Goal: Book appointment/travel/reservation

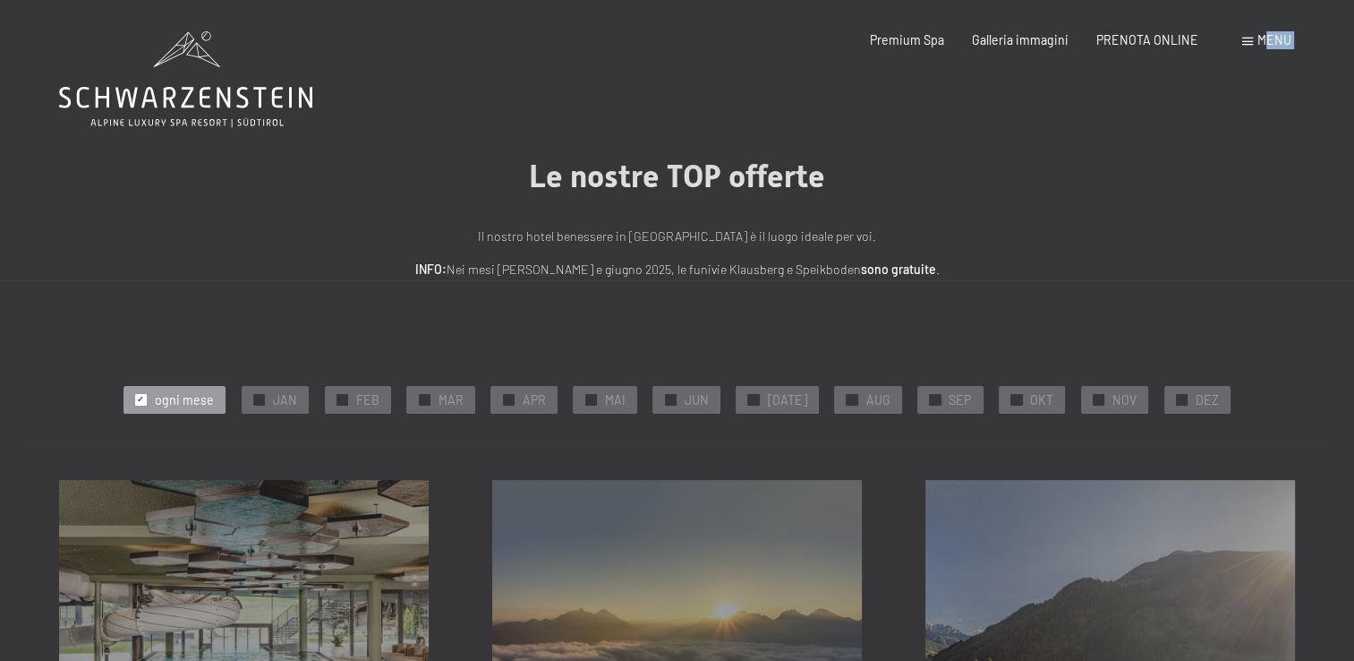
click at [1264, 31] on div "Prenotazione Richiesta Premium Spa Galleria immagini PRENOTA ONLINE Menu DE IT …" at bounding box center [1053, 40] width 476 height 18
drag, startPoint x: 1264, startPoint y: 31, endPoint x: 1264, endPoint y: 42, distance: 10.7
click at [1264, 42] on span "Menu" at bounding box center [1275, 39] width 34 height 15
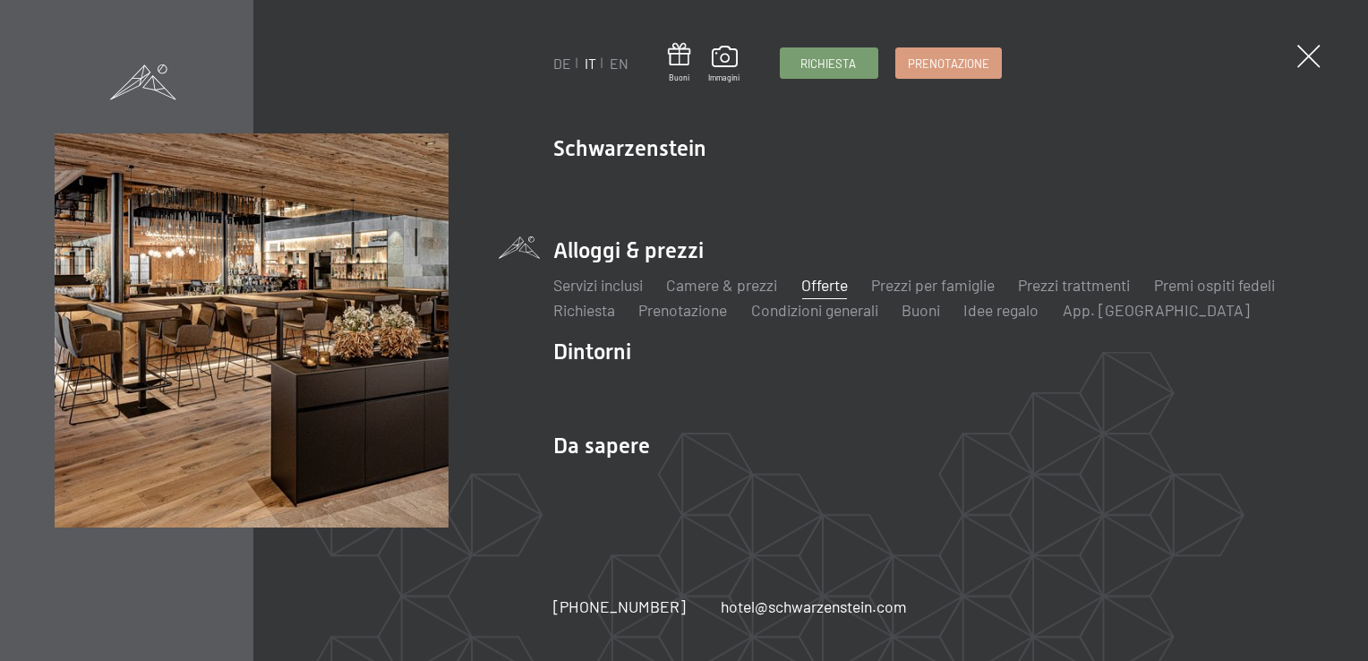
click at [1048, 113] on div "DE IT EN Buoni Immagini Richiesta Prenotazione DE IT EN Schwarzenstein Novità a…" at bounding box center [684, 330] width 1368 height 661
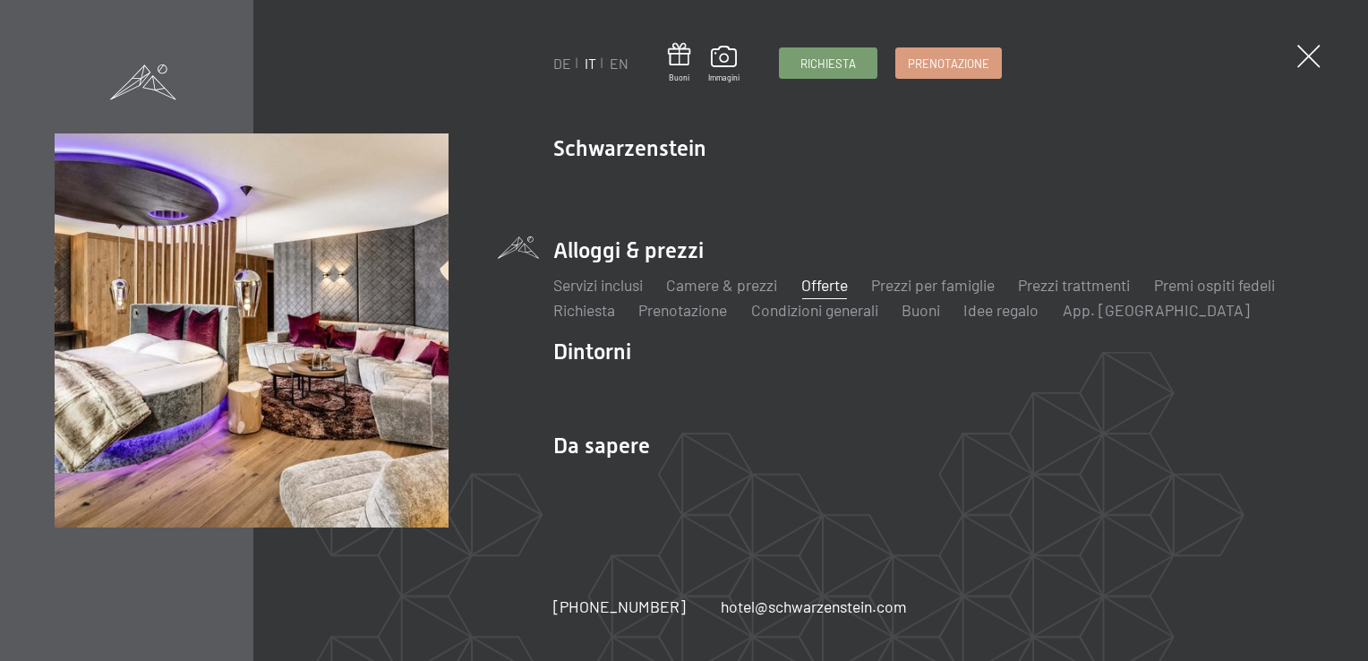
click at [816, 284] on link "Offerte" at bounding box center [824, 285] width 47 height 20
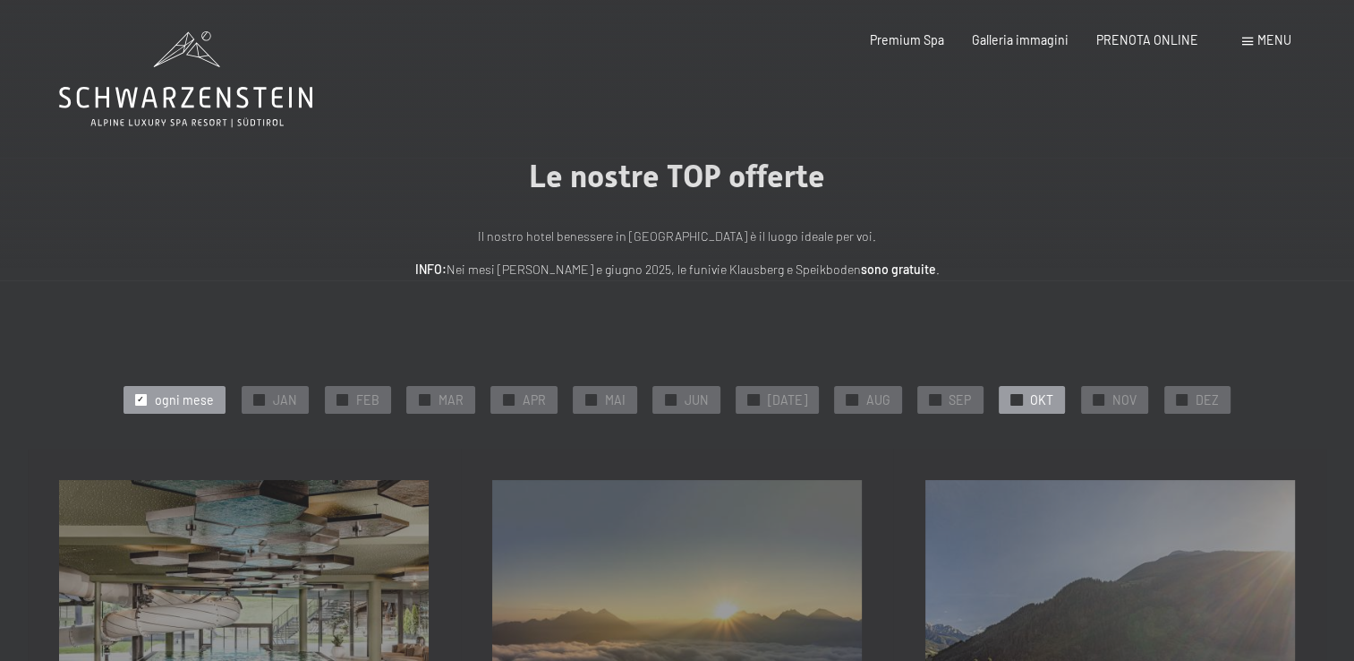
click at [1013, 400] on span "✓" at bounding box center [1016, 399] width 7 height 11
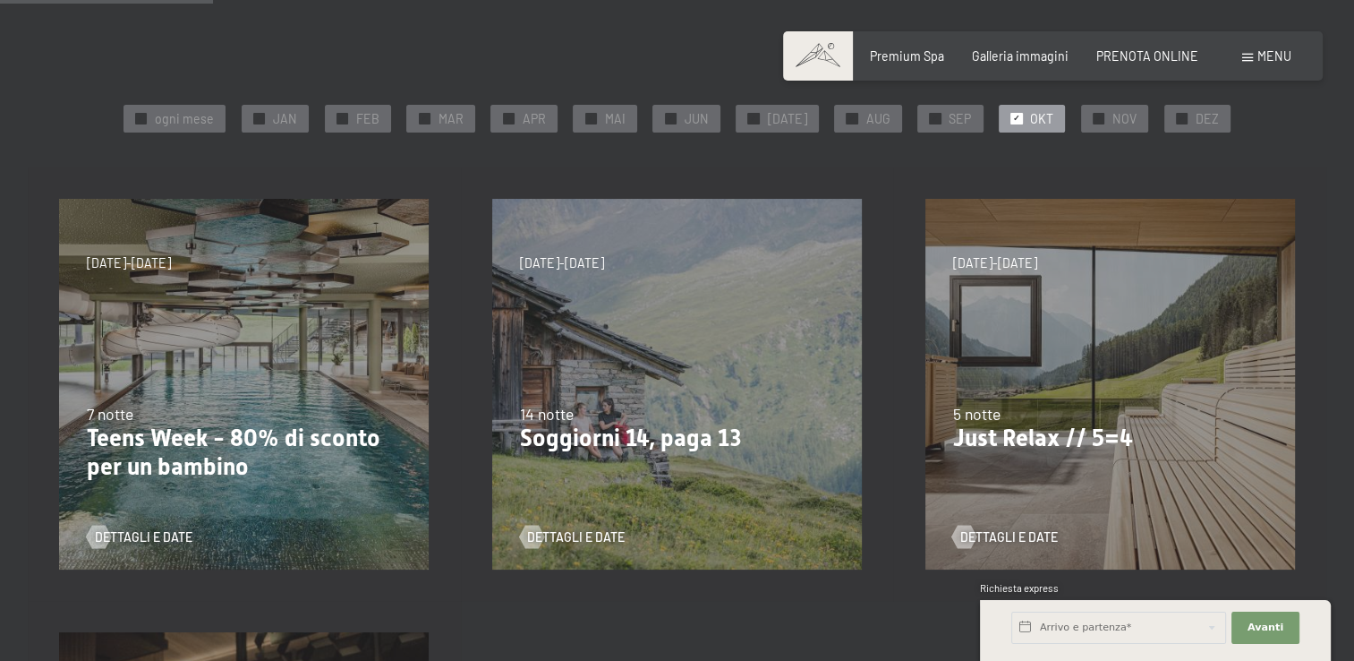
scroll to position [261, 0]
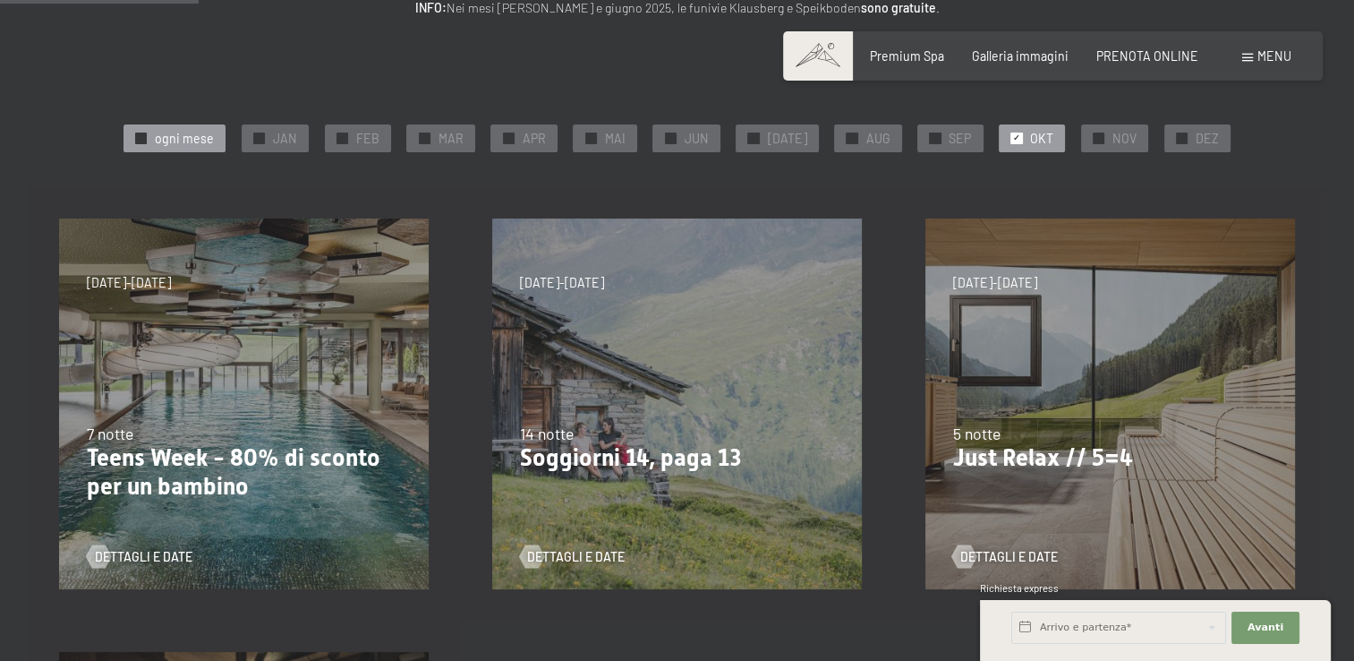
click at [144, 138] on span "✓" at bounding box center [140, 137] width 7 height 11
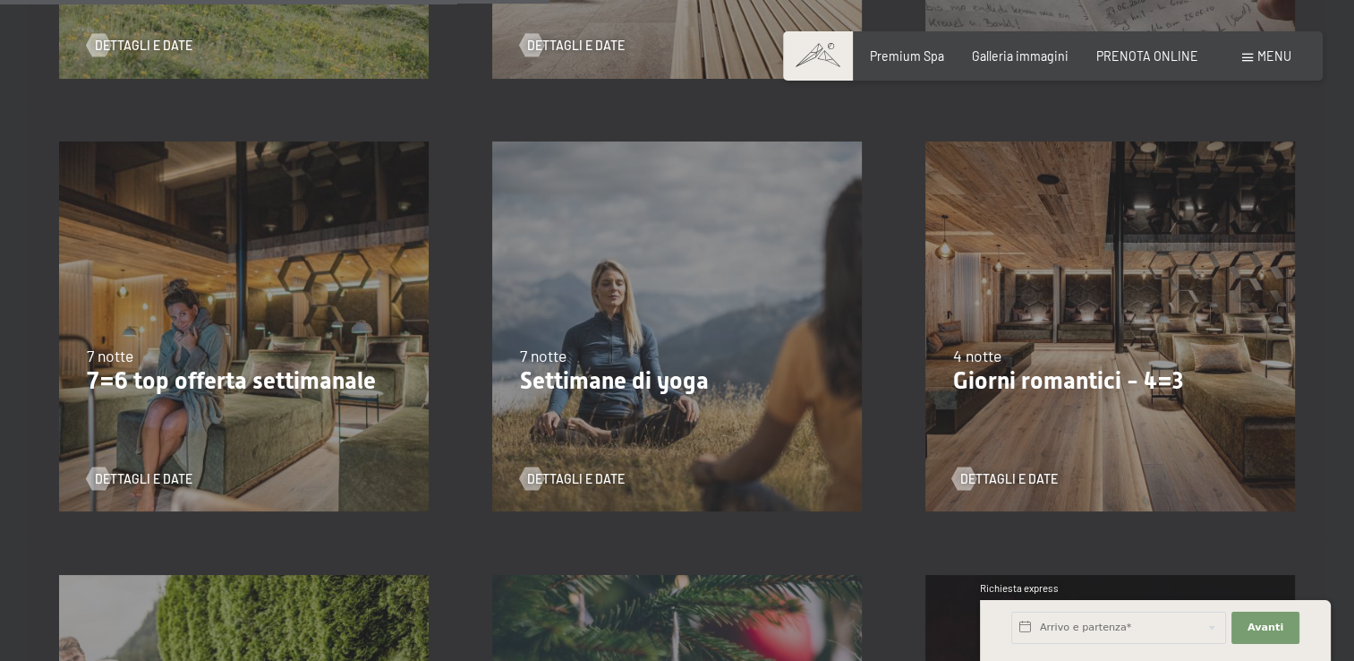
scroll to position [1311, 0]
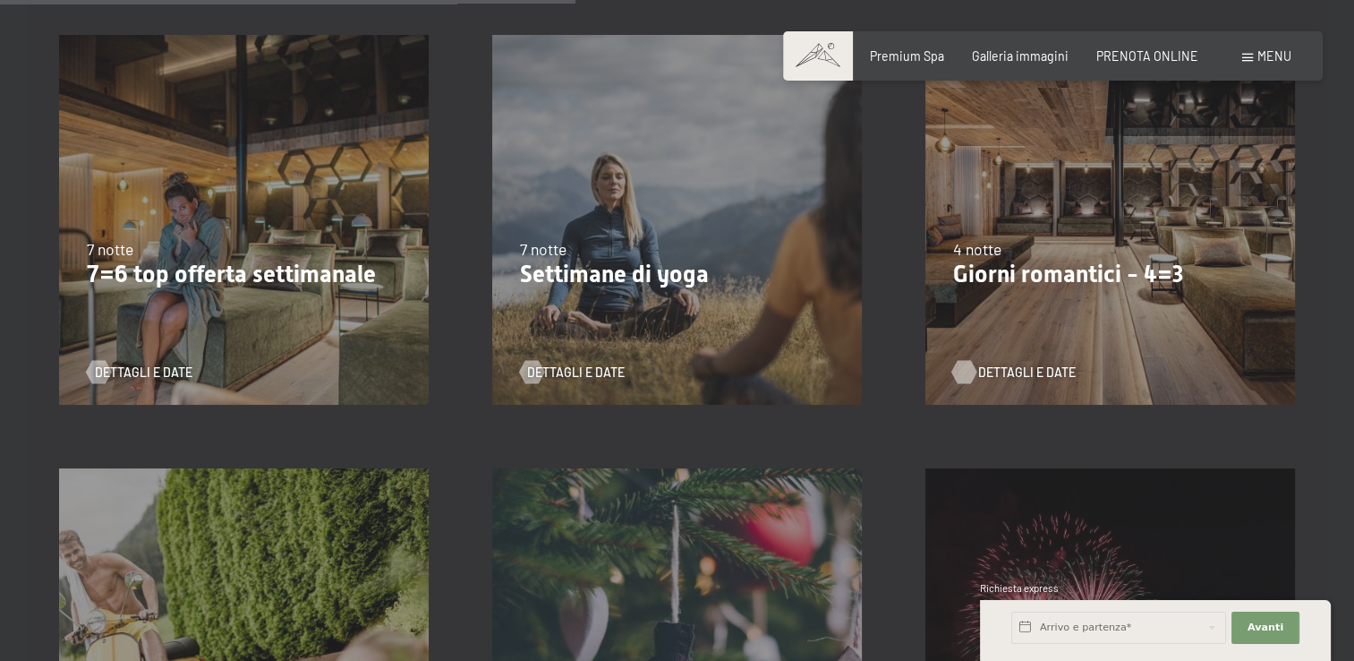
click at [987, 370] on span "Dettagli e Date" at bounding box center [1027, 372] width 98 height 18
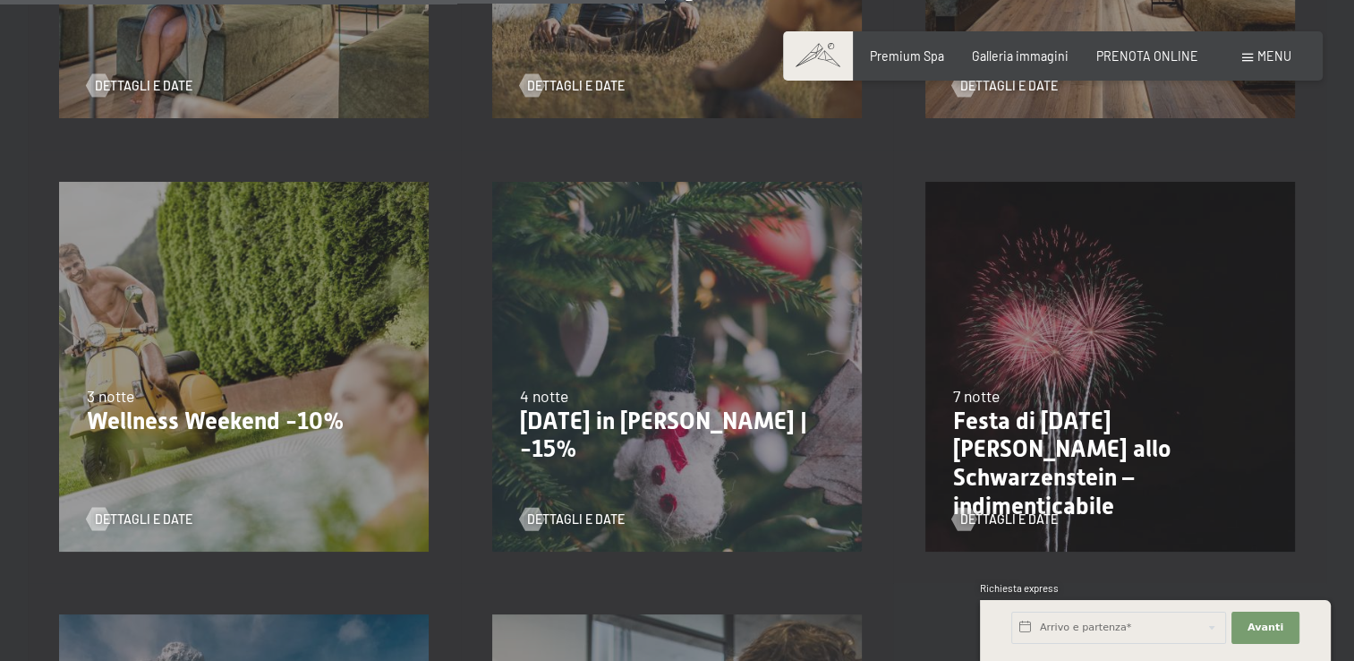
scroll to position [1670, 0]
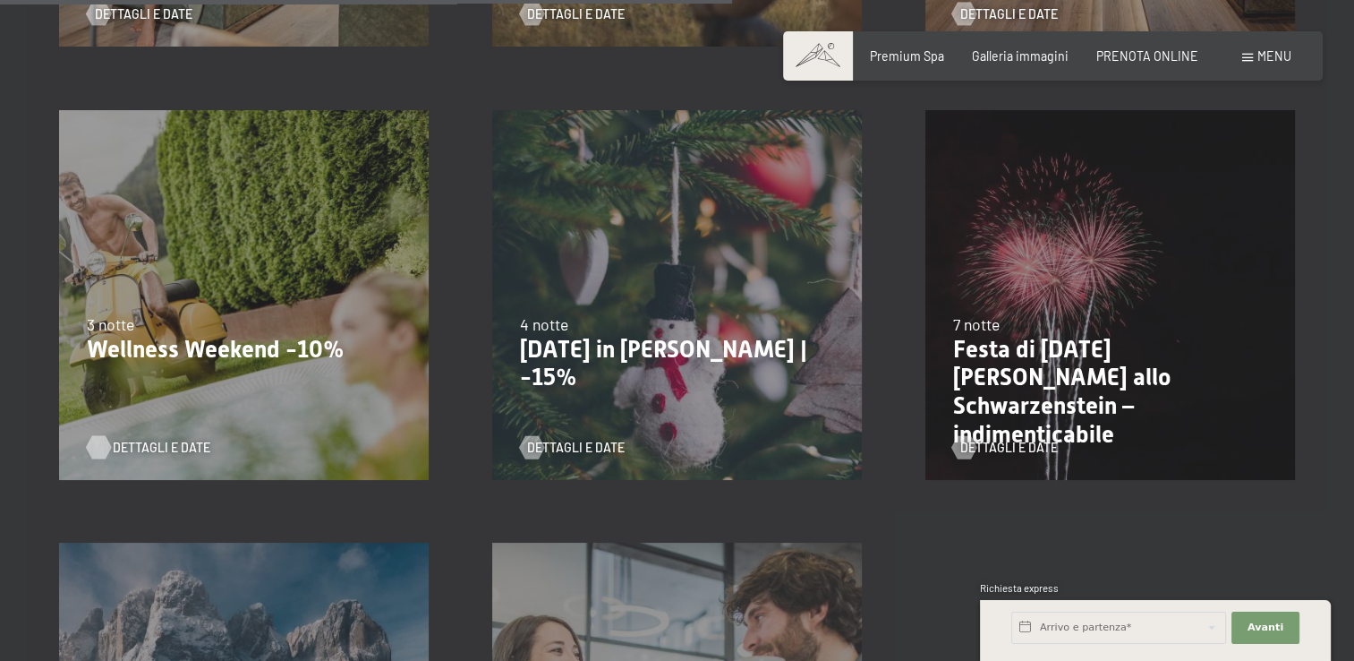
click at [125, 442] on span "Dettagli e Date" at bounding box center [162, 448] width 98 height 18
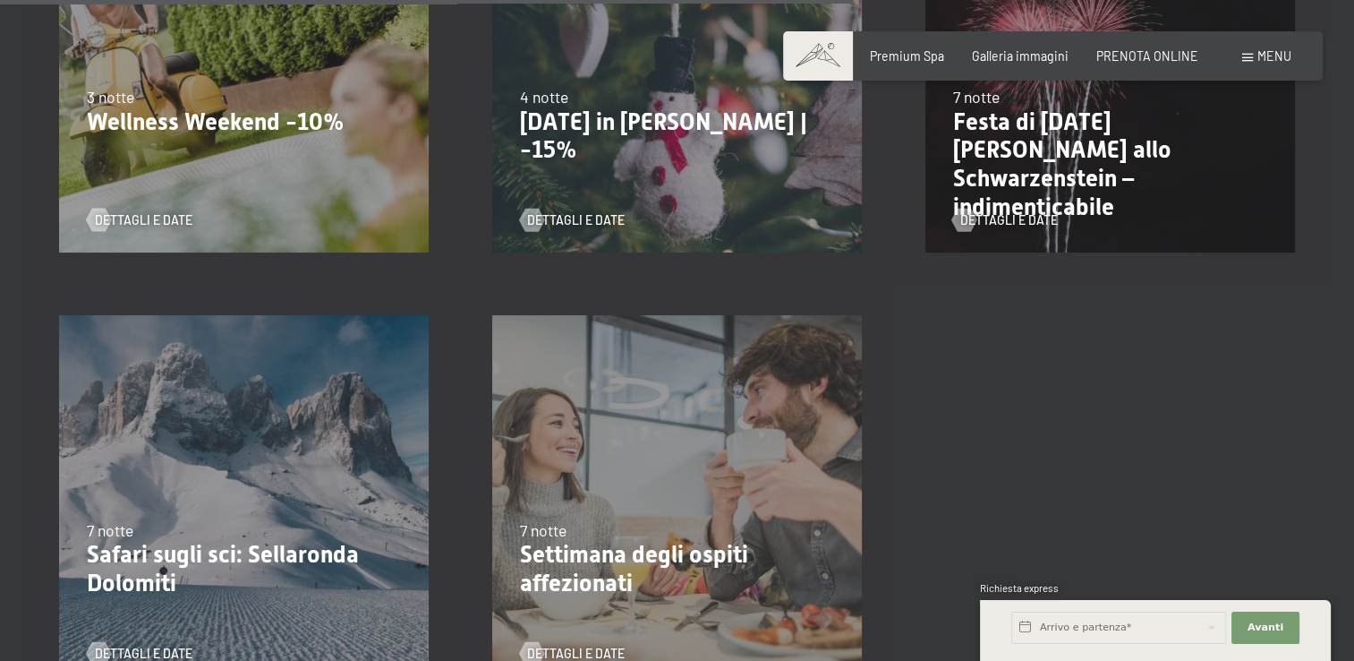
scroll to position [2040, 0]
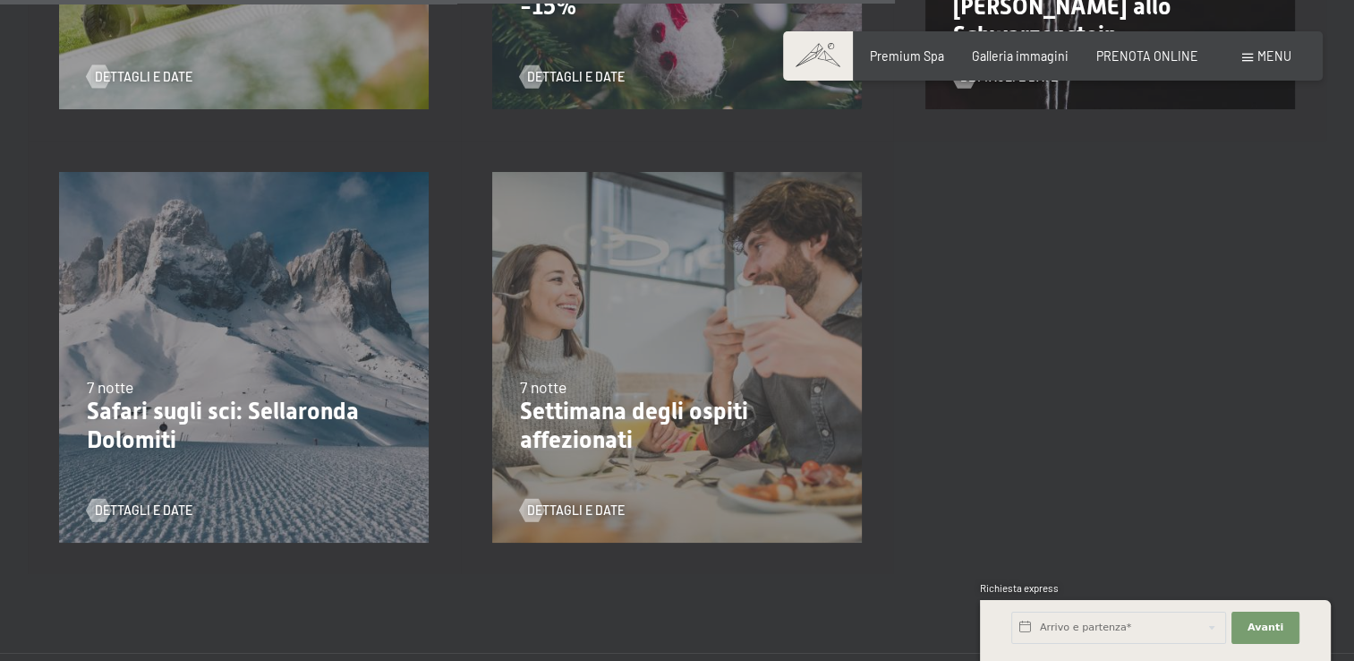
drag, startPoint x: 1361, startPoint y: 367, endPoint x: 1278, endPoint y: 57, distance: 320.5
click at [1278, 57] on span "Menu" at bounding box center [1275, 55] width 34 height 15
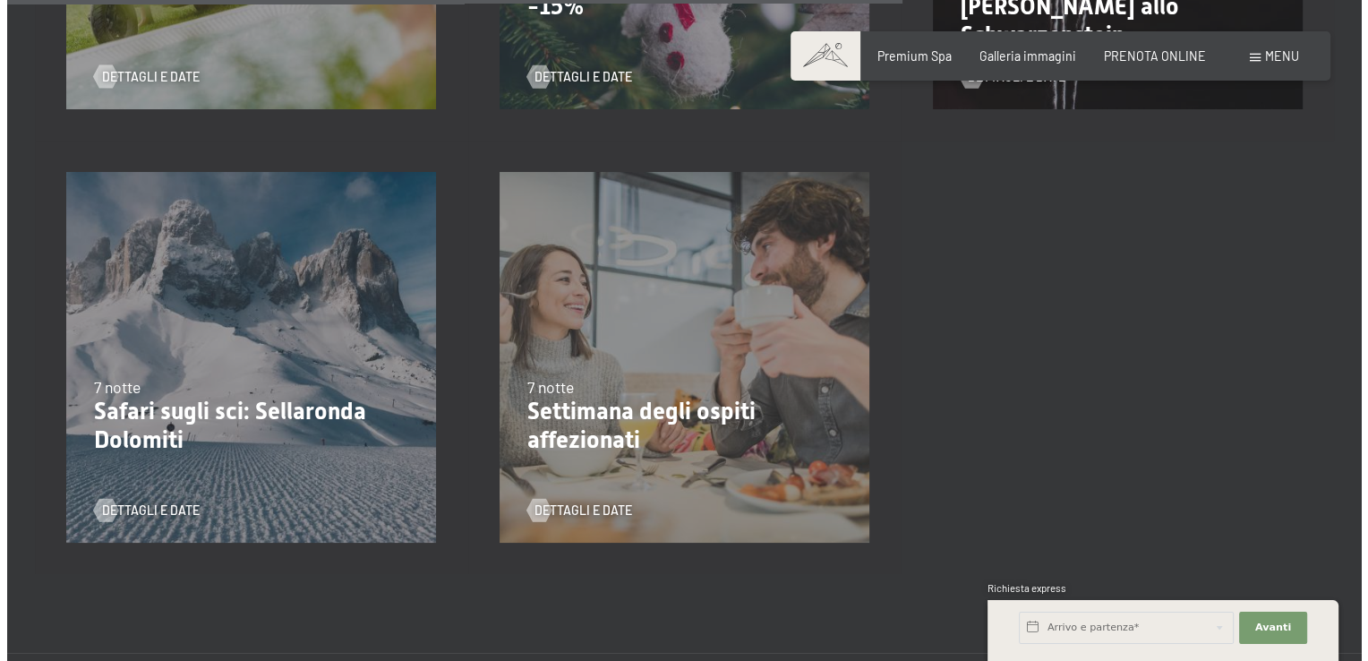
scroll to position [2054, 0]
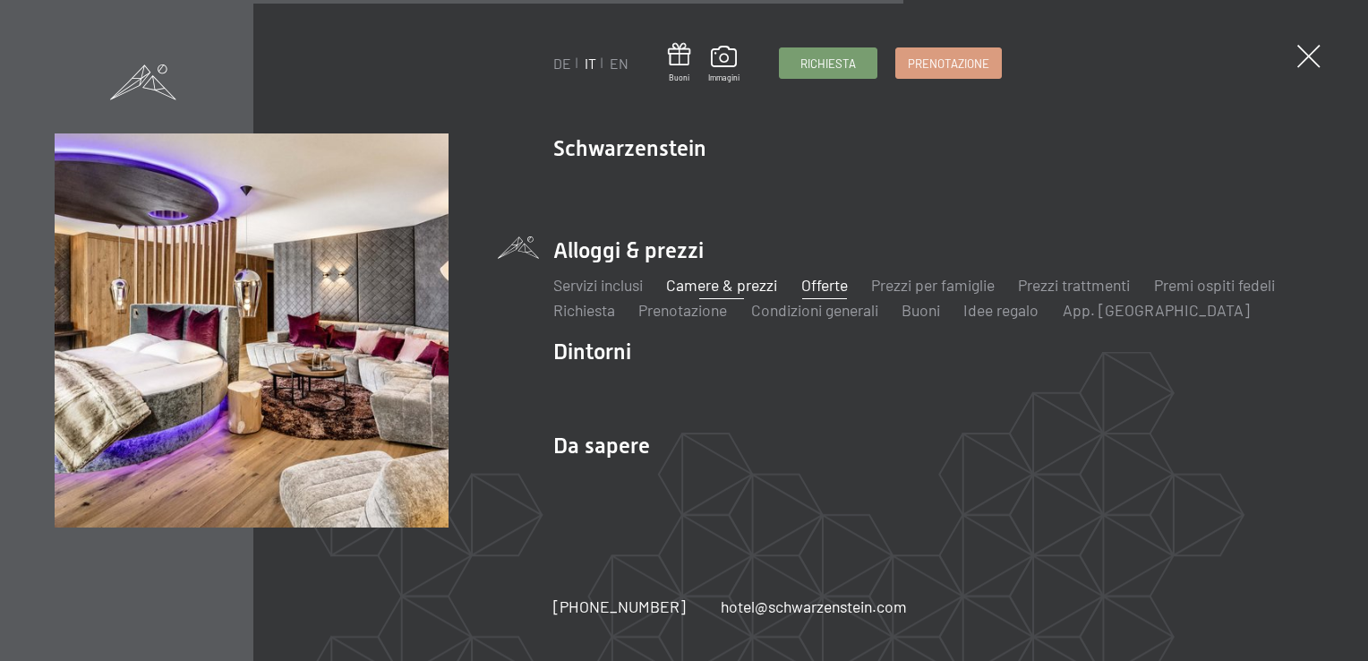
click at [694, 288] on link "Camere & prezzi" at bounding box center [721, 285] width 111 height 20
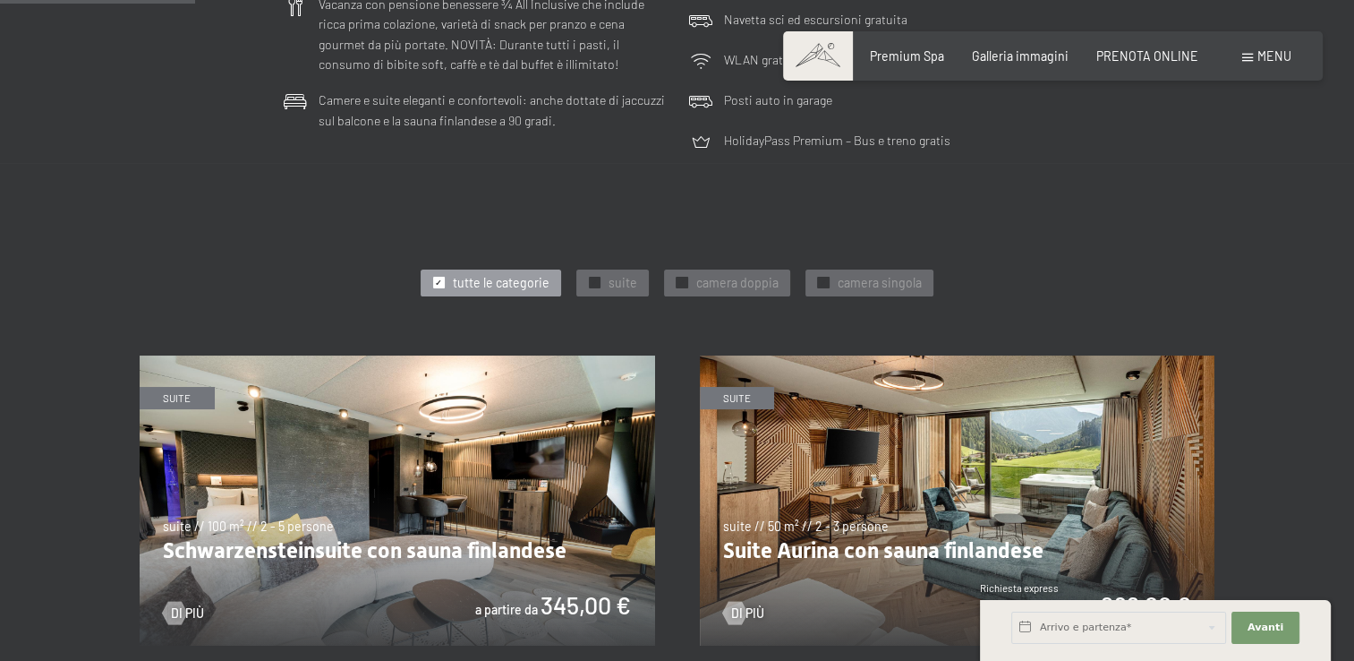
scroll to position [788, 0]
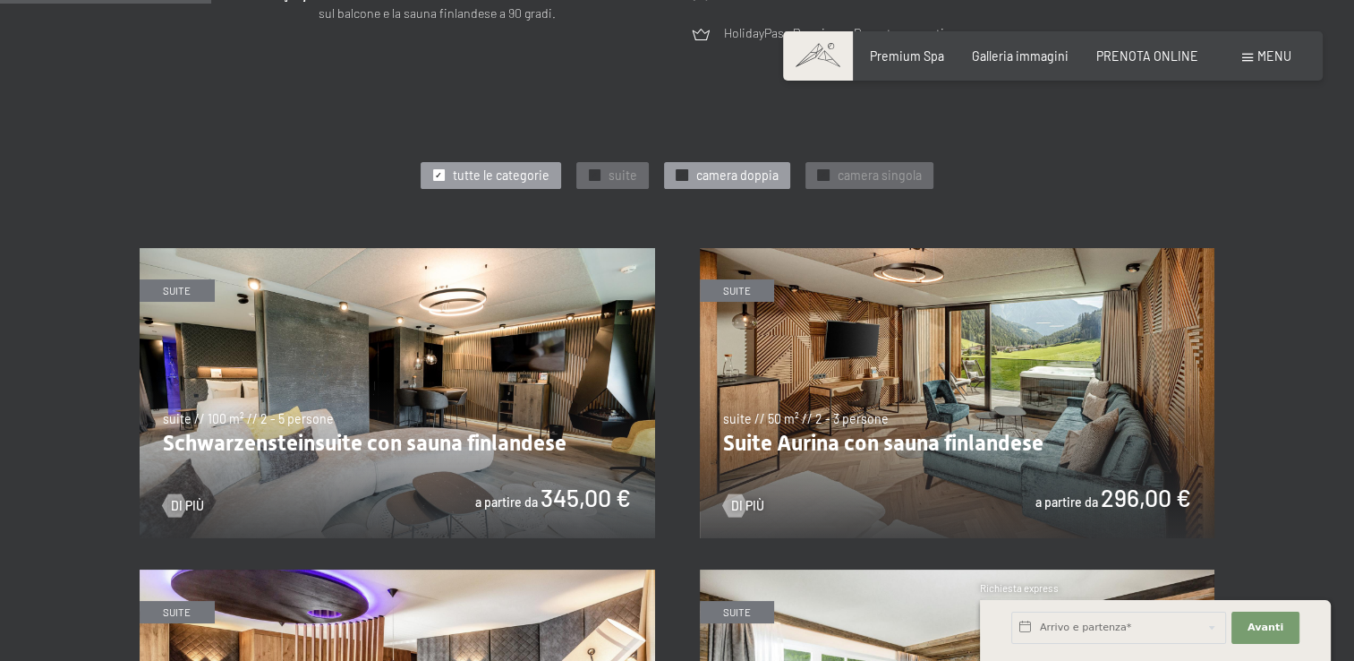
click at [679, 180] on span "✓" at bounding box center [682, 175] width 7 height 11
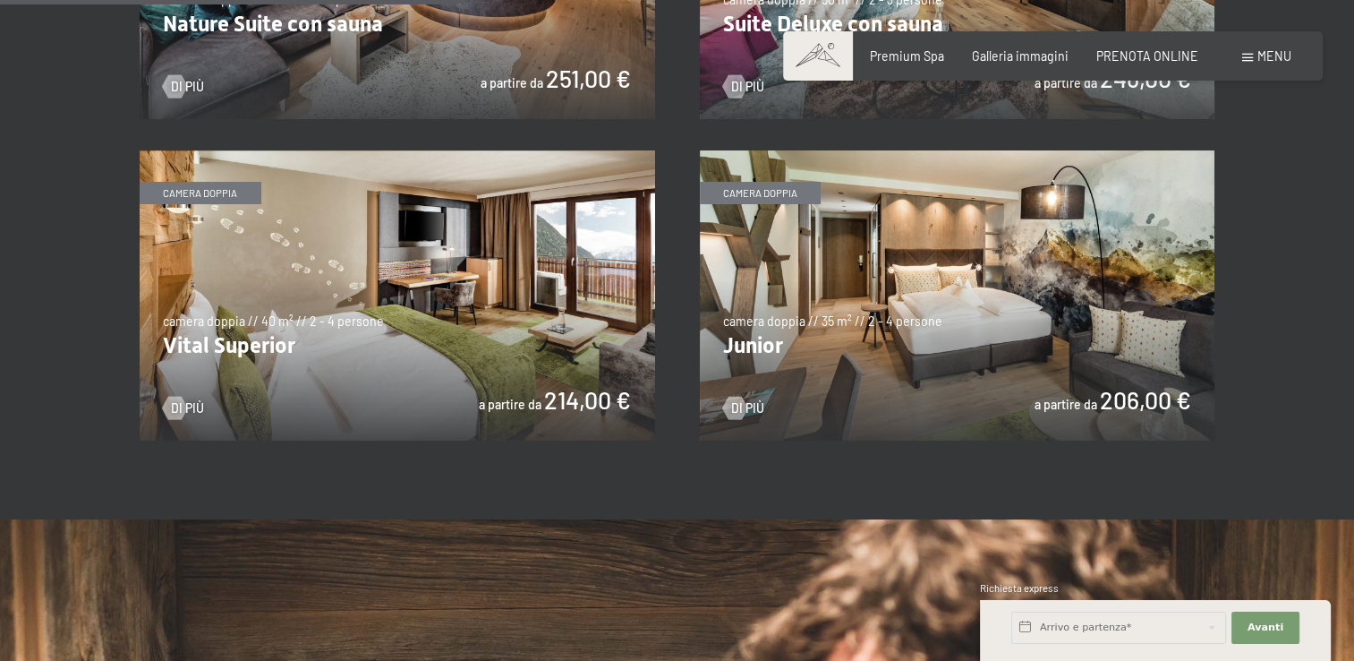
scroll to position [1201, 0]
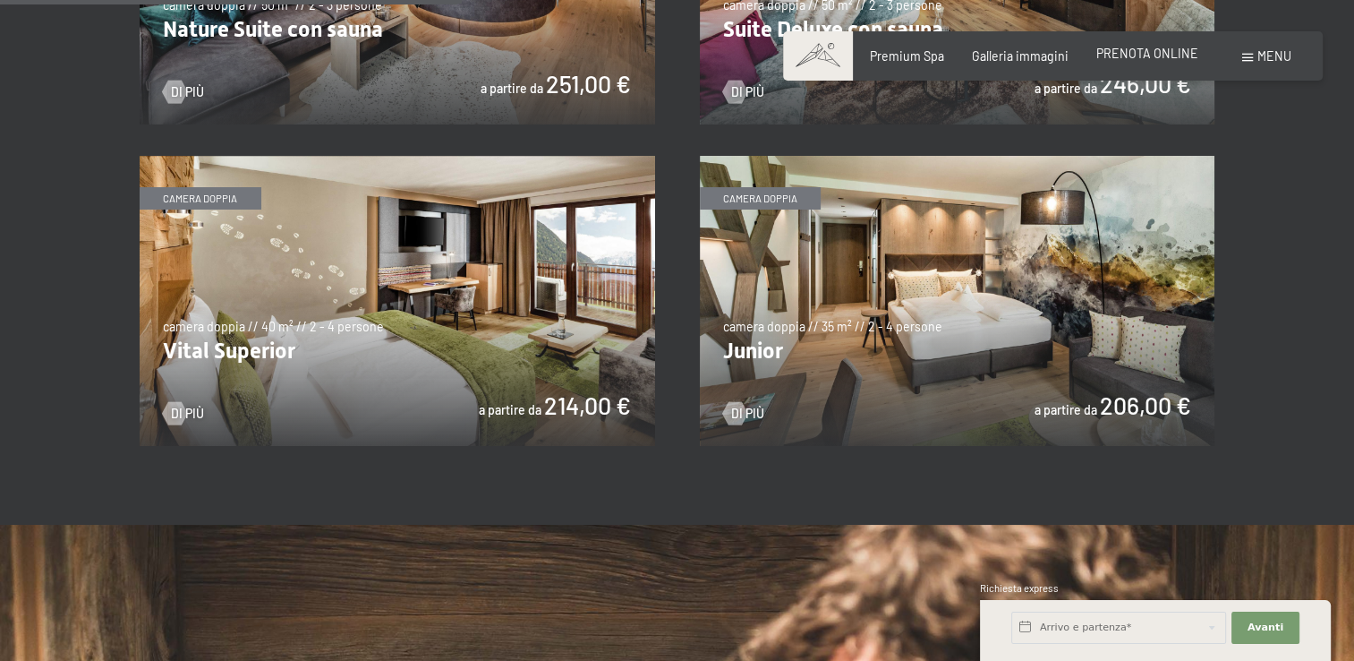
click at [1144, 54] on span "PRENOTA ONLINE" at bounding box center [1148, 53] width 102 height 15
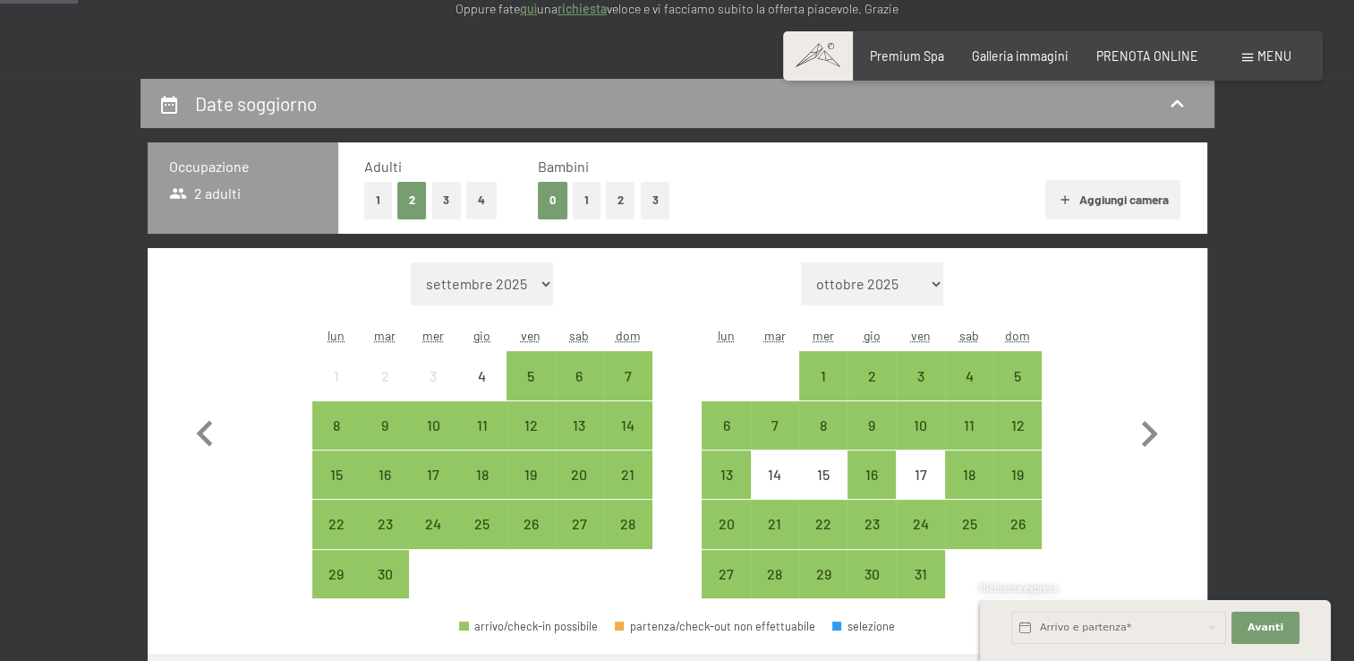
scroll to position [346, 0]
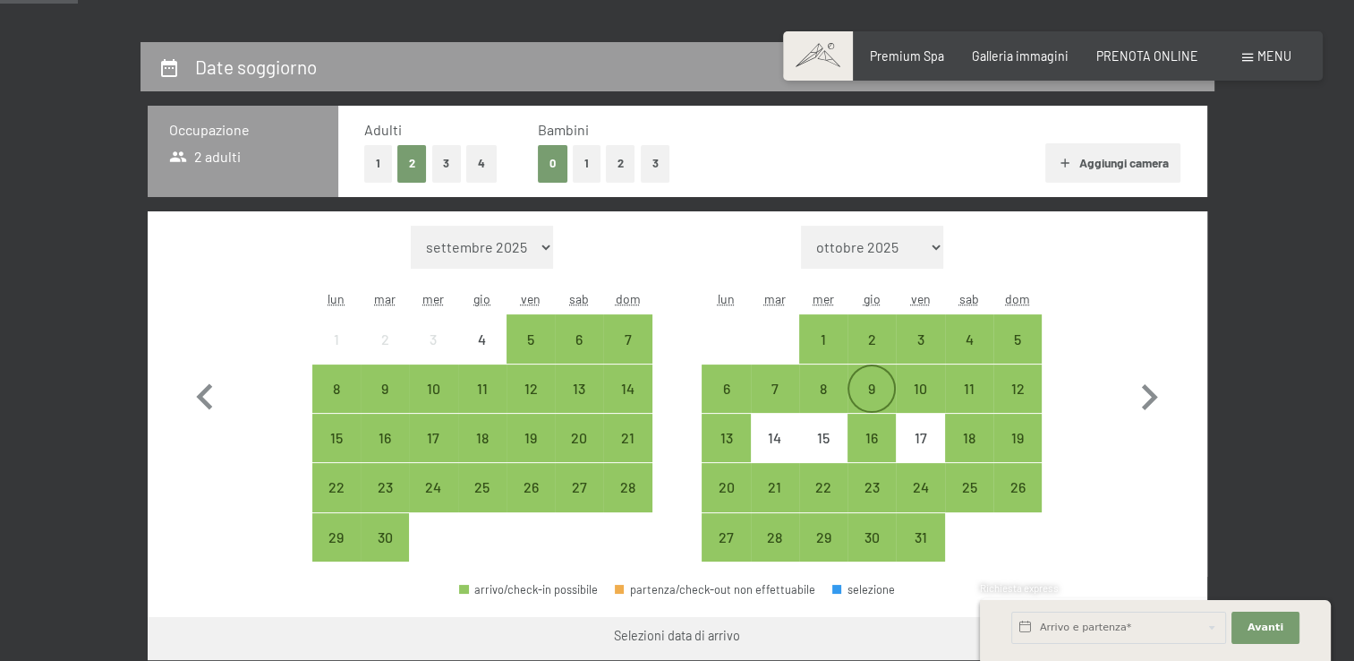
click at [866, 390] on div "9" at bounding box center [872, 403] width 45 height 45
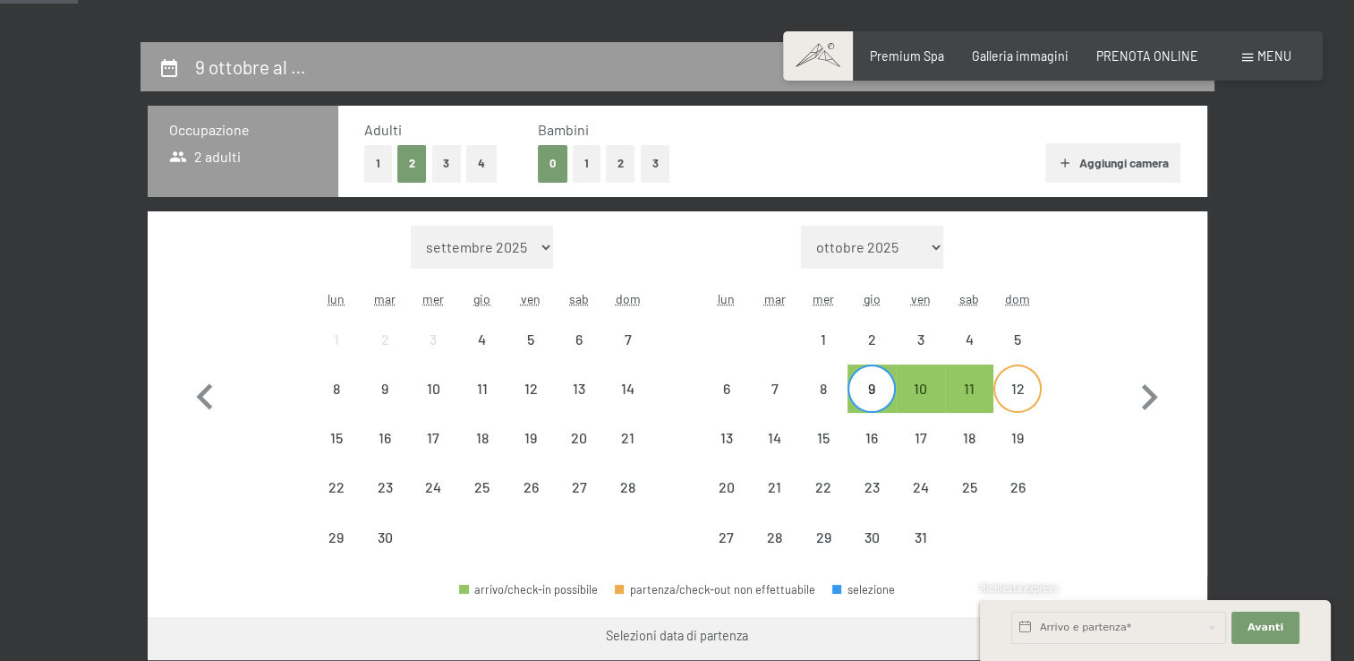
click at [1022, 399] on div "12" at bounding box center [1017, 403] width 45 height 45
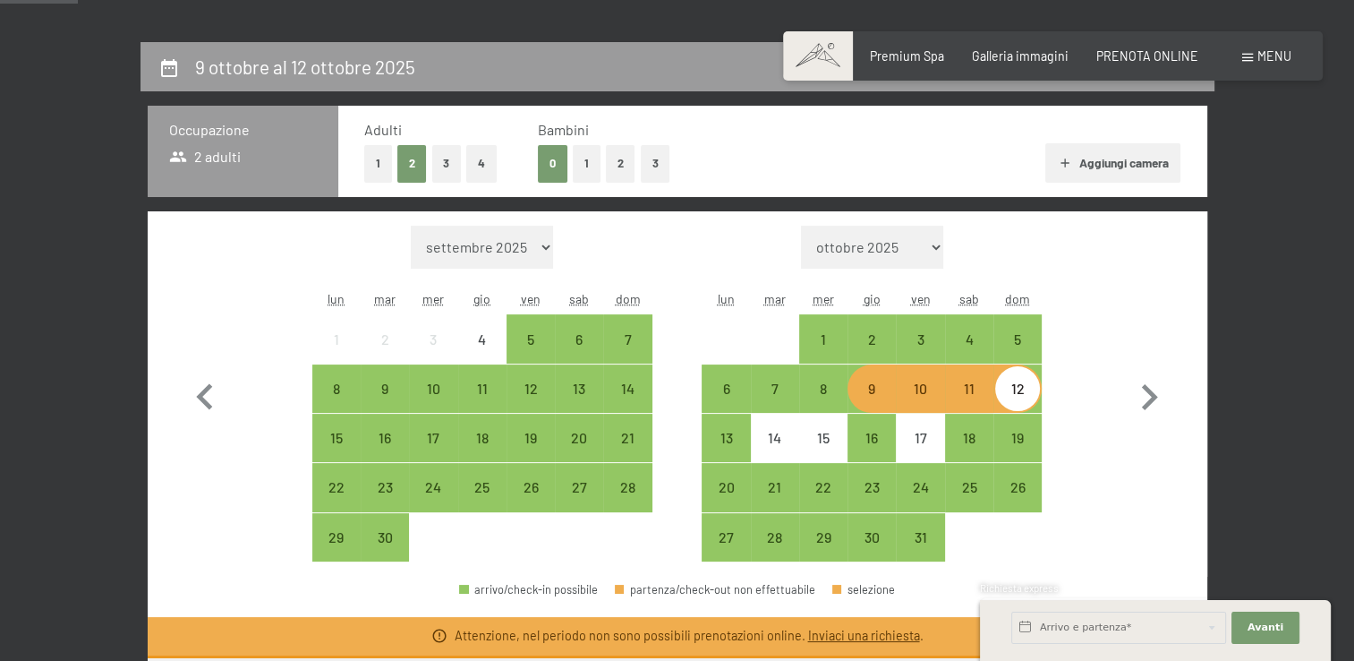
click at [1020, 397] on div "12" at bounding box center [1017, 403] width 45 height 45
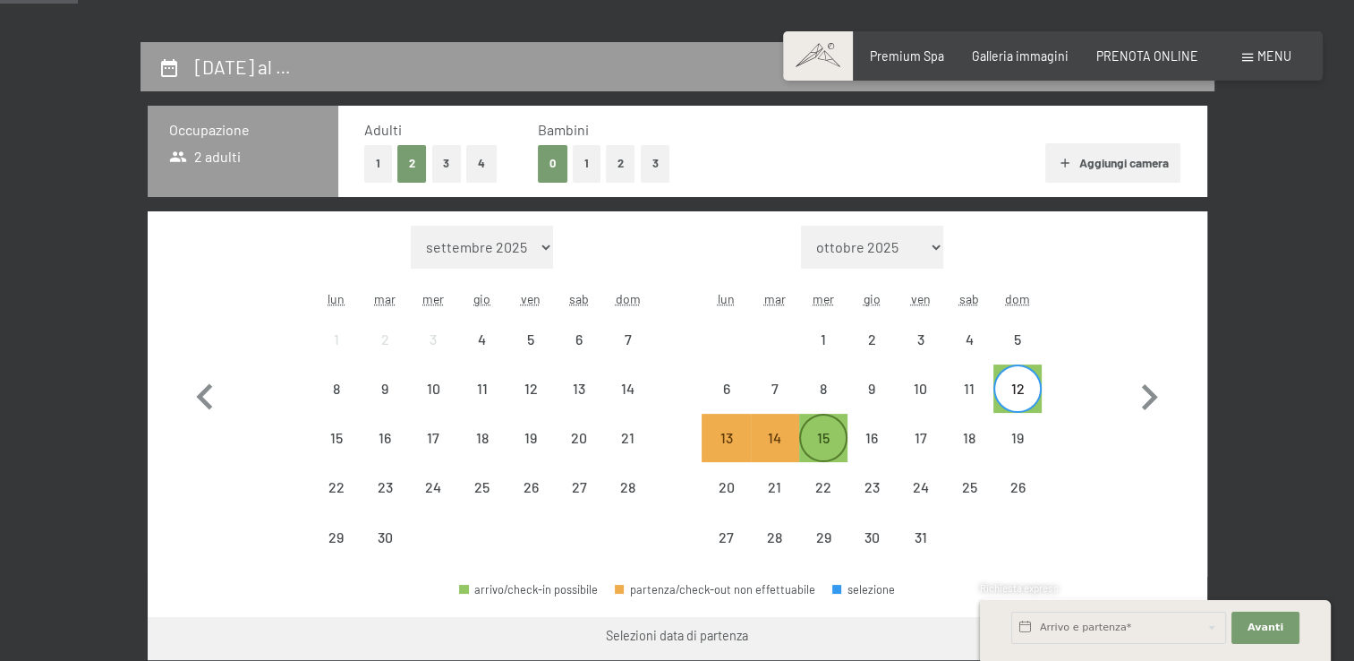
click at [814, 439] on div "15" at bounding box center [823, 453] width 45 height 45
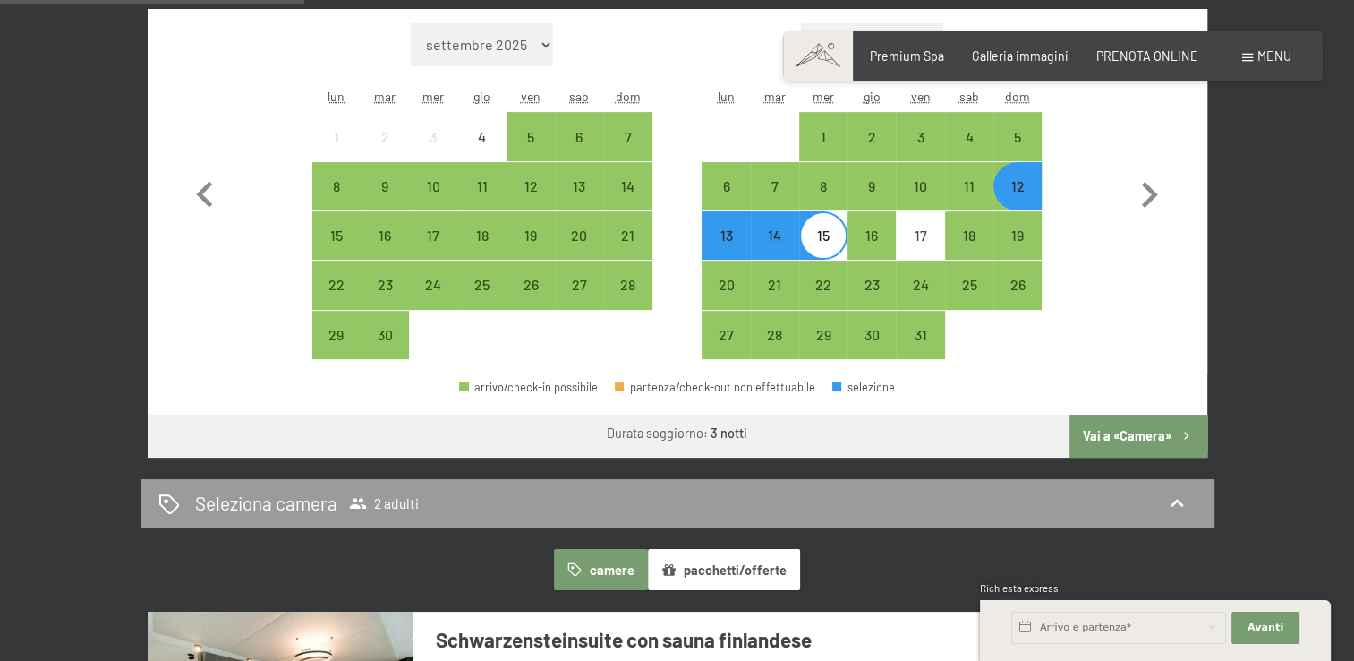
scroll to position [585, 0]
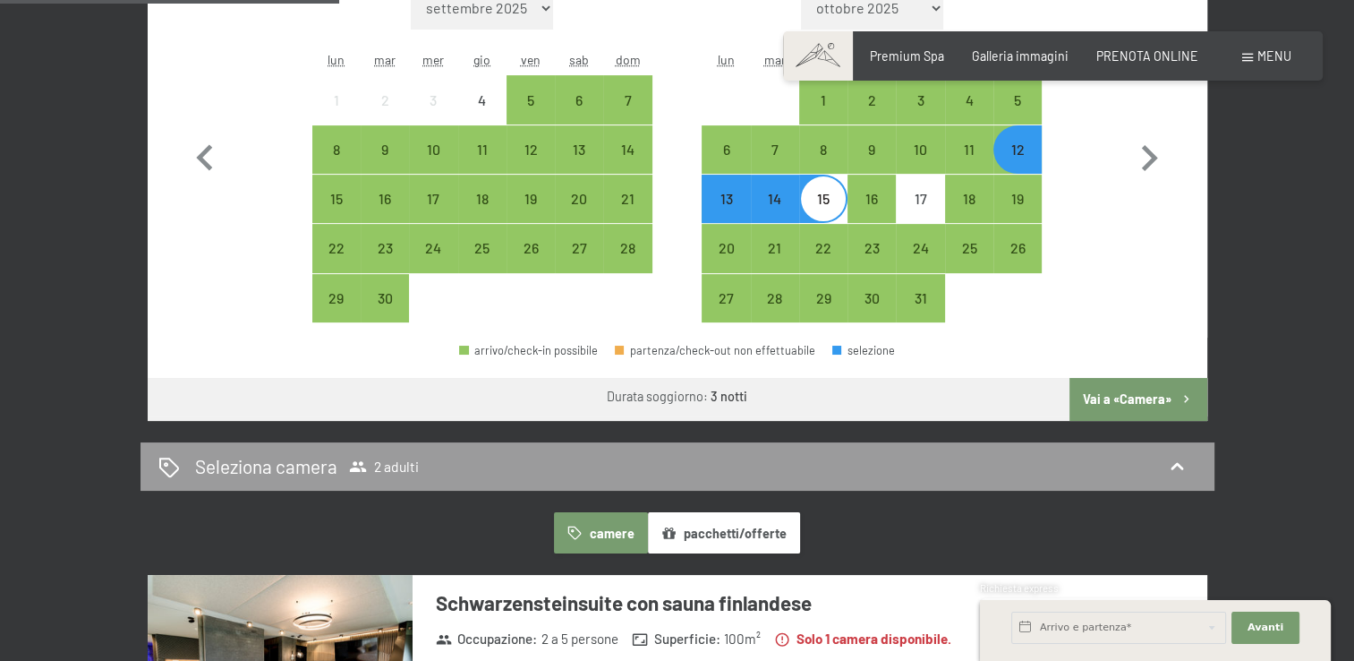
click at [1142, 394] on button "Vai a «Camera»" at bounding box center [1138, 399] width 137 height 43
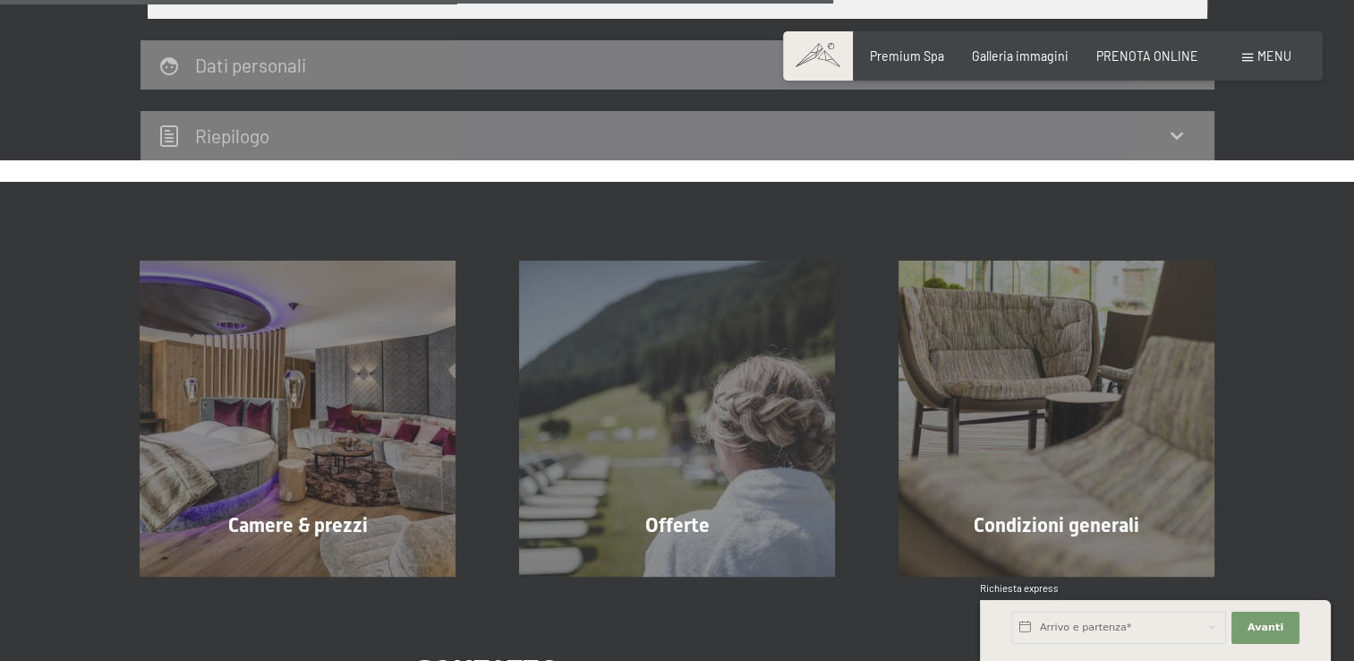
scroll to position [1187, 0]
